Goal: Task Accomplishment & Management: Manage account settings

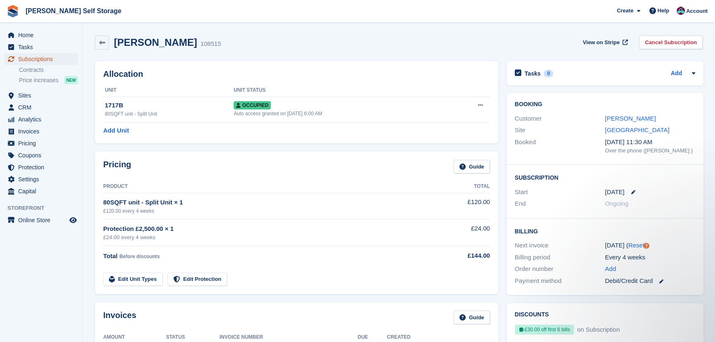
drag, startPoint x: 59, startPoint y: 56, endPoint x: 62, endPoint y: 60, distance: 5.4
click at [59, 56] on span "Subscriptions" at bounding box center [43, 59] width 50 height 12
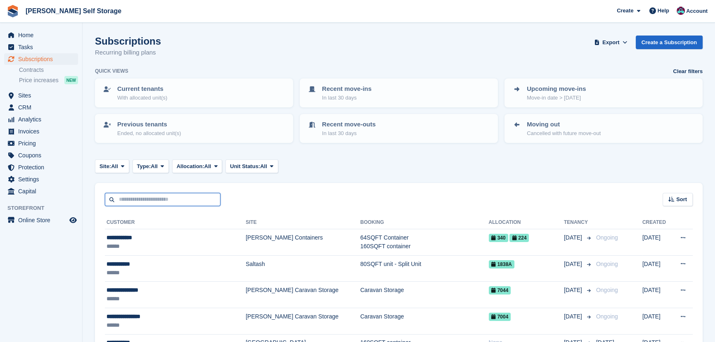
click at [158, 199] on input "text" at bounding box center [163, 200] width 116 height 14
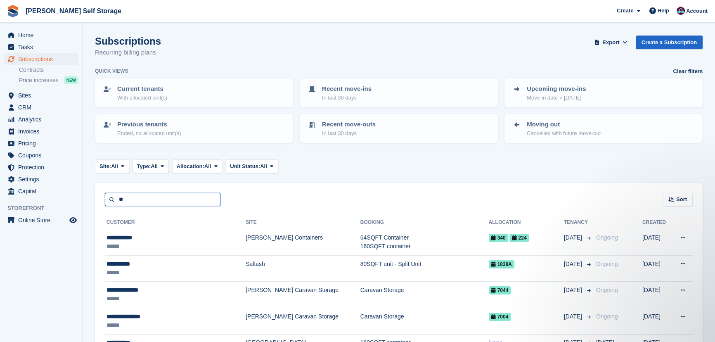
type input "*"
type input "**********"
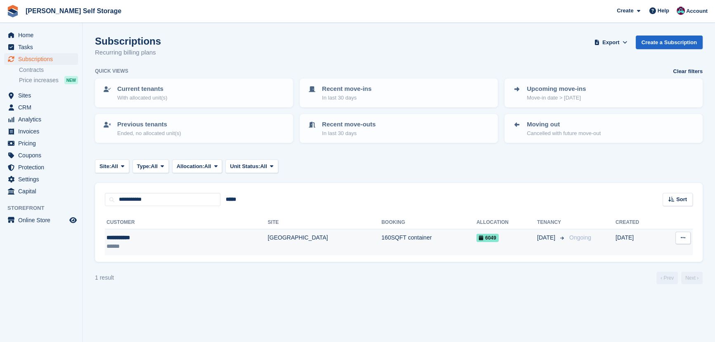
click at [488, 252] on td "6049" at bounding box center [506, 242] width 61 height 26
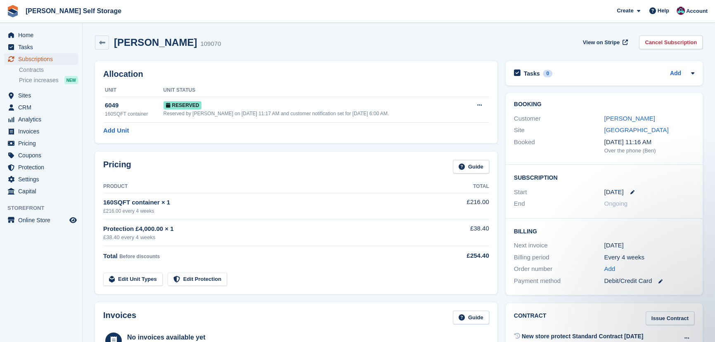
click at [50, 61] on span "Subscriptions" at bounding box center [43, 59] width 50 height 12
